Goal: Answer question/provide support

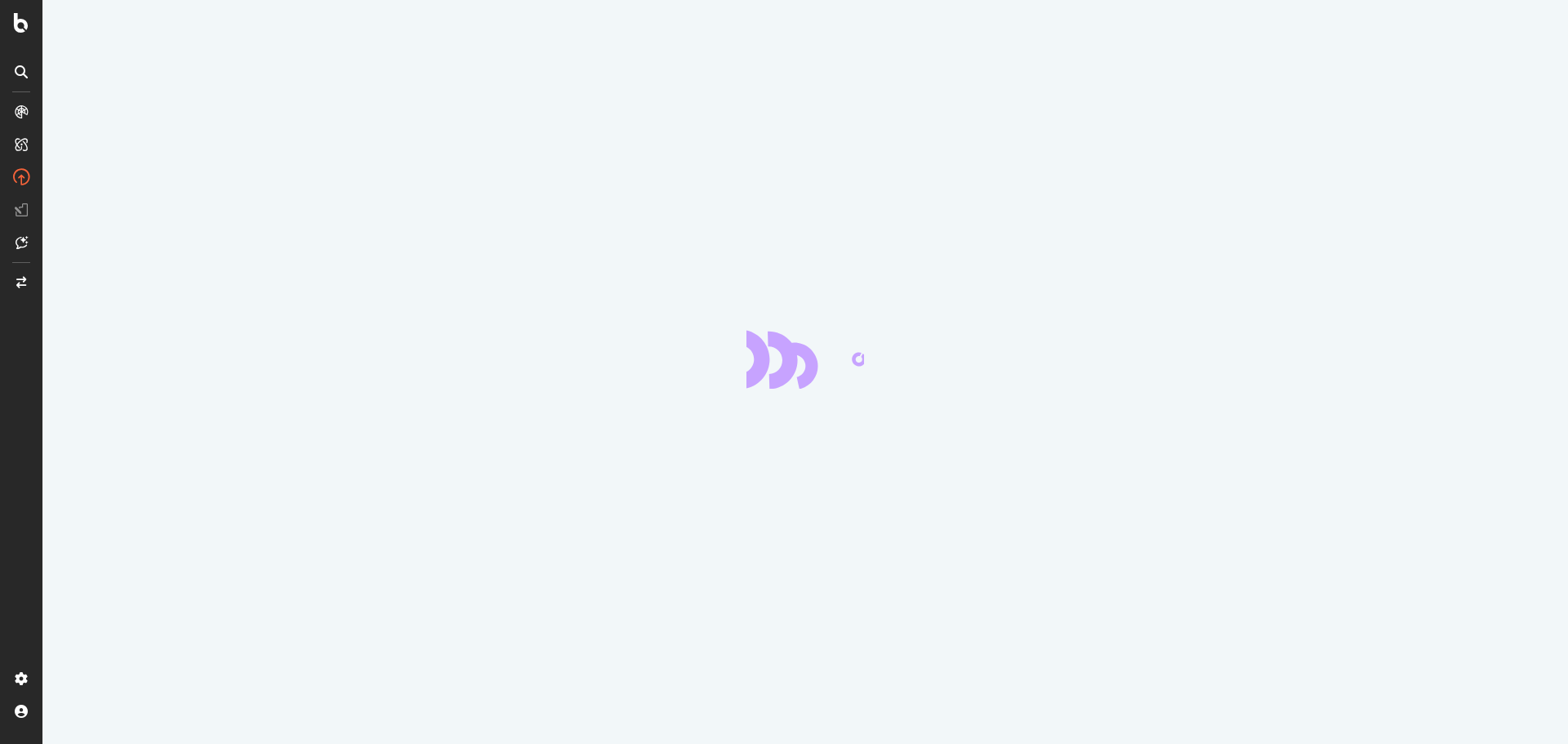
scroll to position [221, 0]
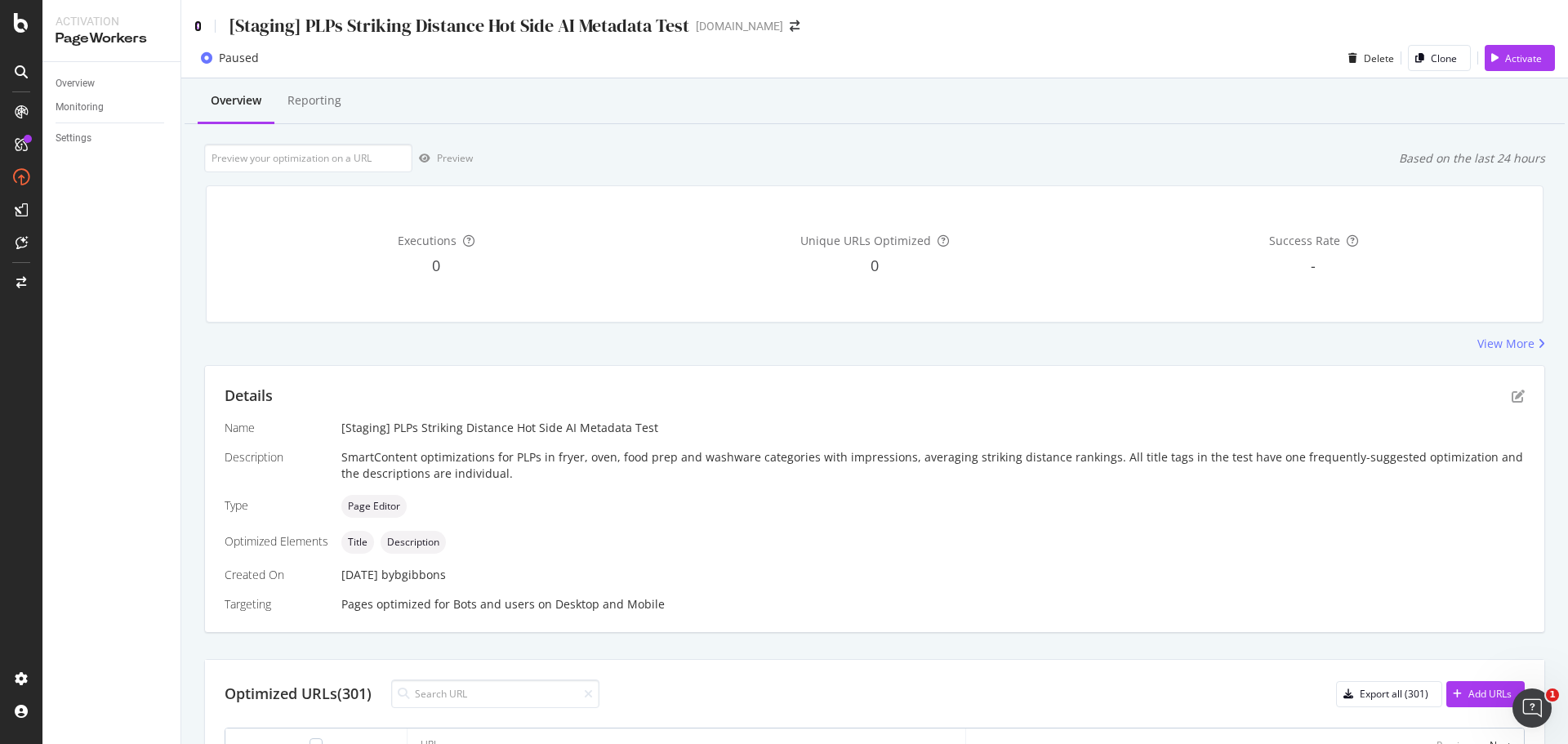
click at [197, 23] on icon at bounding box center [198, 26] width 7 height 12
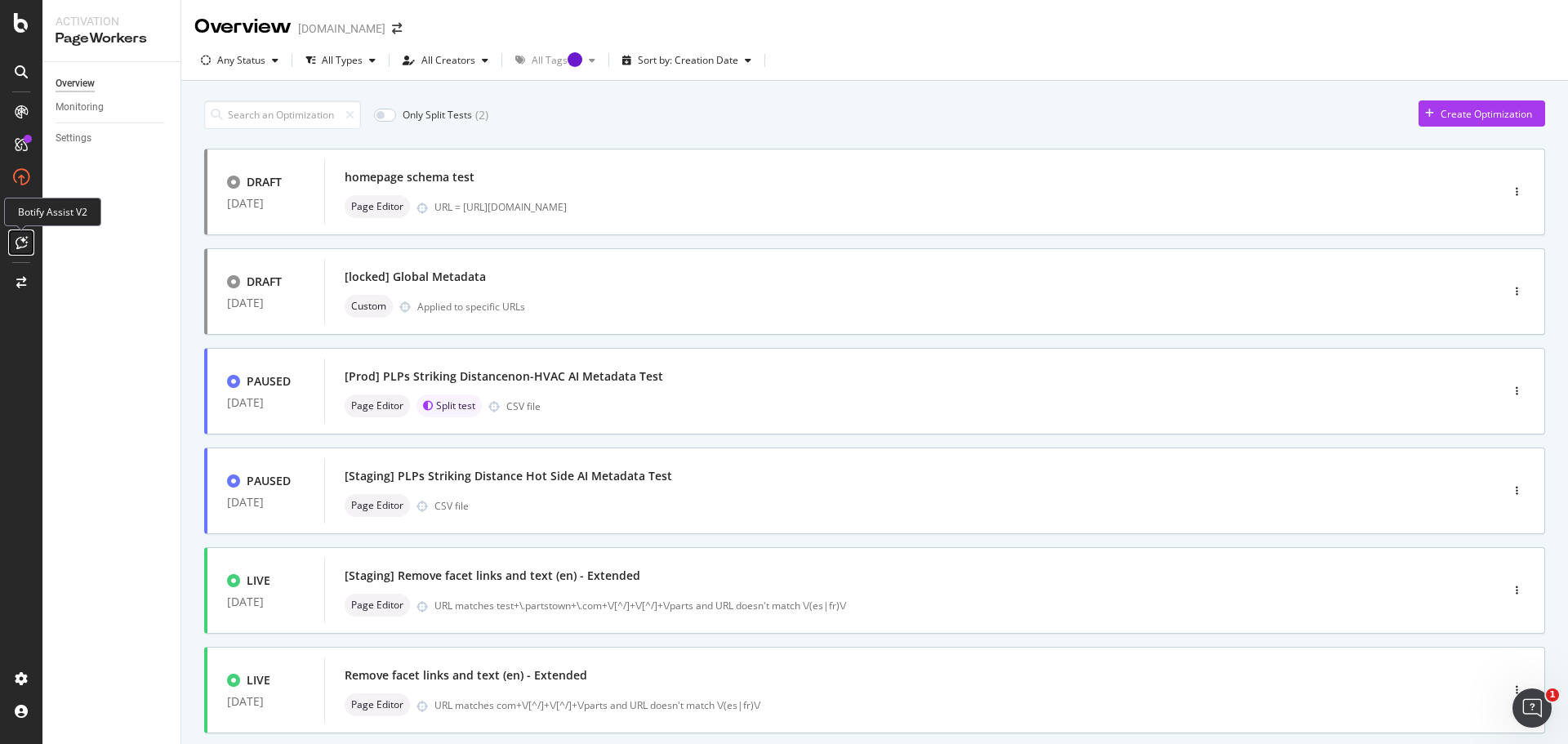
click at [22, 241] on icon at bounding box center [22, 242] width 13 height 13
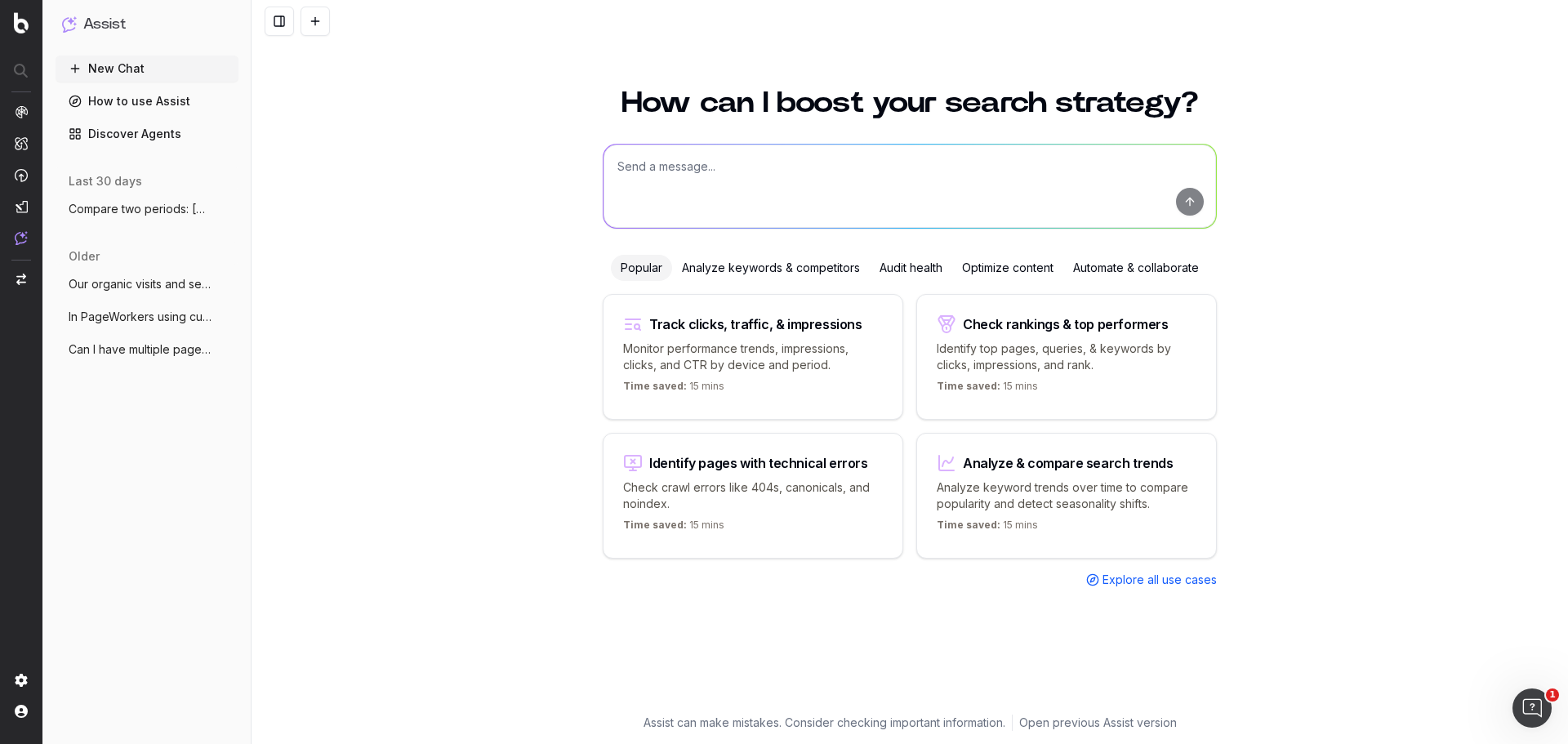
click at [124, 349] on span "Can I have multiple pageworkers optimiza" at bounding box center [140, 350] width 144 height 16
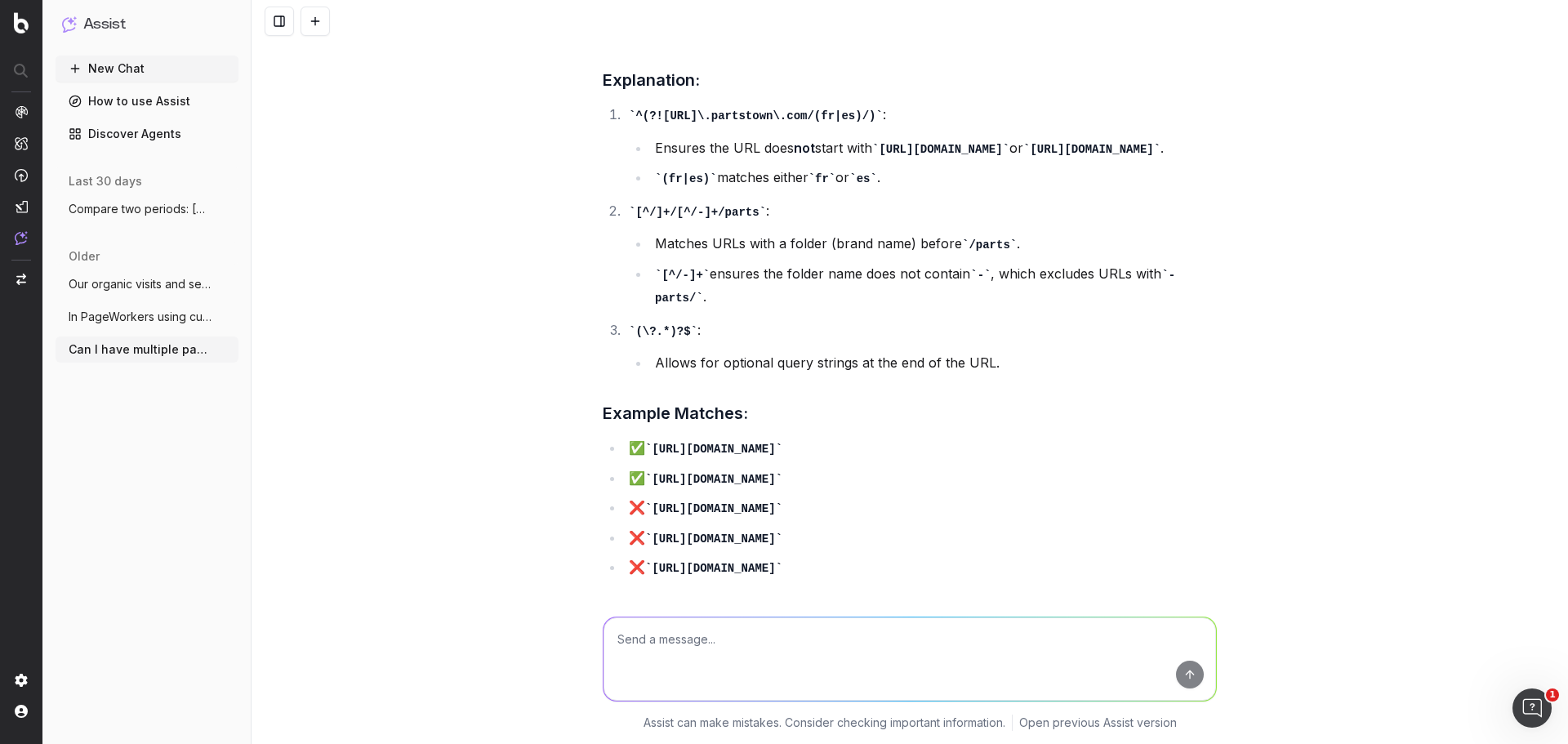
scroll to position [2206, 0]
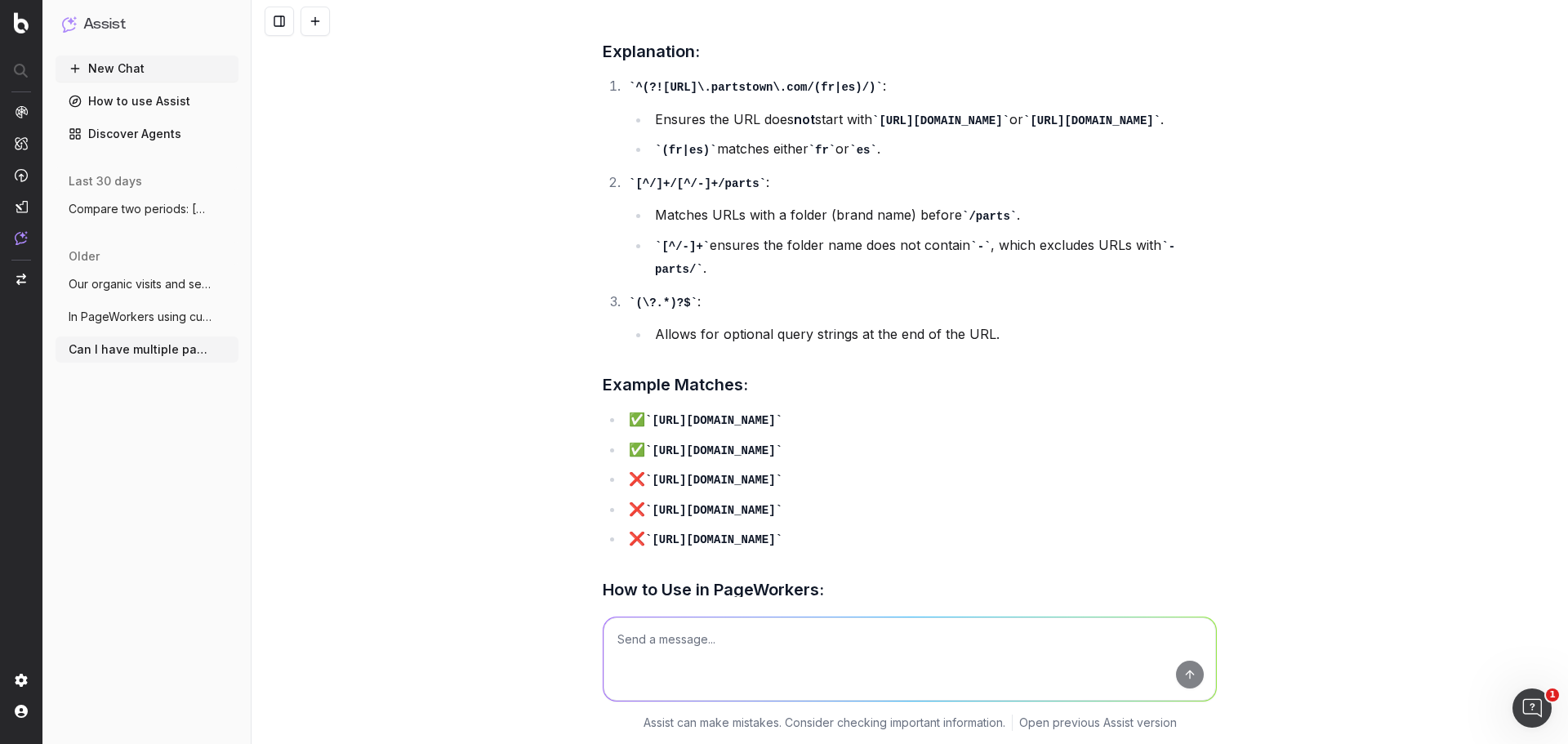
click at [709, 640] on textarea at bounding box center [910, 659] width 613 height 83
drag, startPoint x: 653, startPoint y: 444, endPoint x: 941, endPoint y: 445, distance: 288.0
type textarea "https://www.partstown.com/american-range/parts"
click at [783, 428] on code "https://www.partstown.com/american-range/parts" at bounding box center [714, 420] width 137 height 13
copy code "https://www.partstown.com/american-range/parts"
